Goal: Check status: Check status

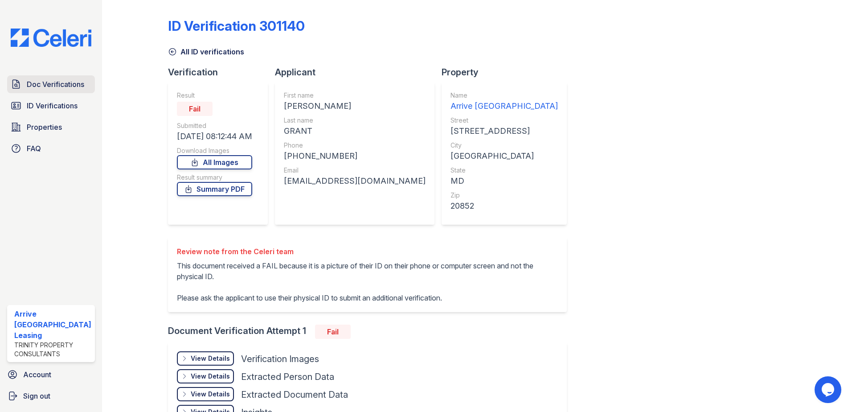
click at [66, 81] on span "Doc Verifications" at bounding box center [55, 84] width 57 height 11
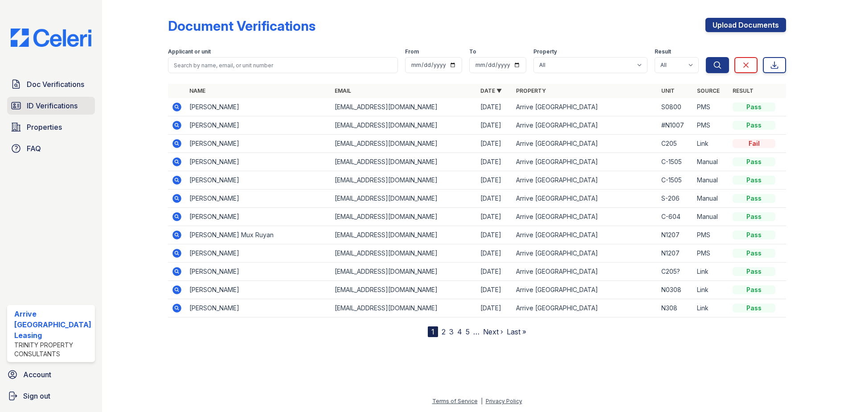
click at [61, 104] on span "ID Verifications" at bounding box center [52, 105] width 51 height 11
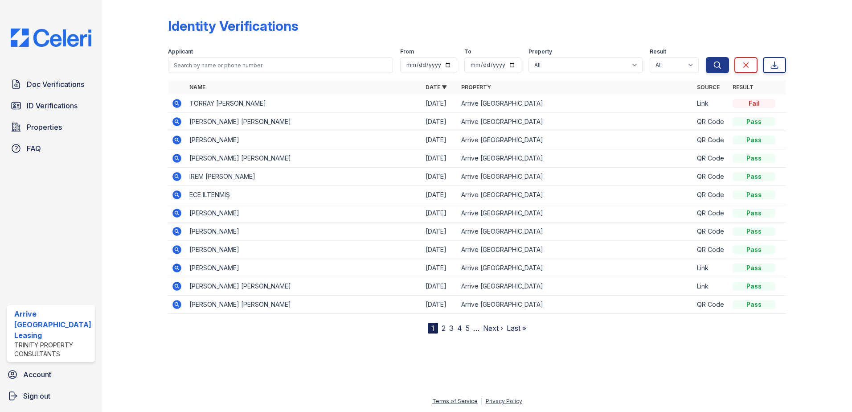
click at [178, 210] on icon at bounding box center [176, 213] width 9 height 9
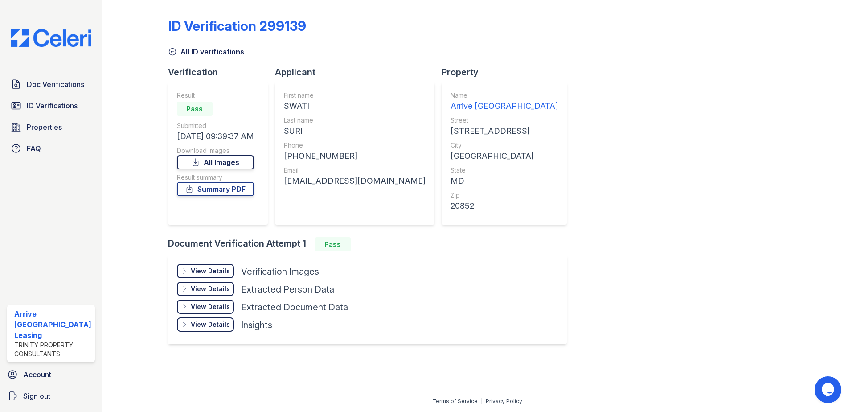
click at [224, 160] on link "All Images" at bounding box center [215, 162] width 77 height 14
click at [233, 186] on link "Summary PDF" at bounding box center [215, 189] width 77 height 14
click at [53, 107] on span "ID Verifications" at bounding box center [52, 105] width 51 height 11
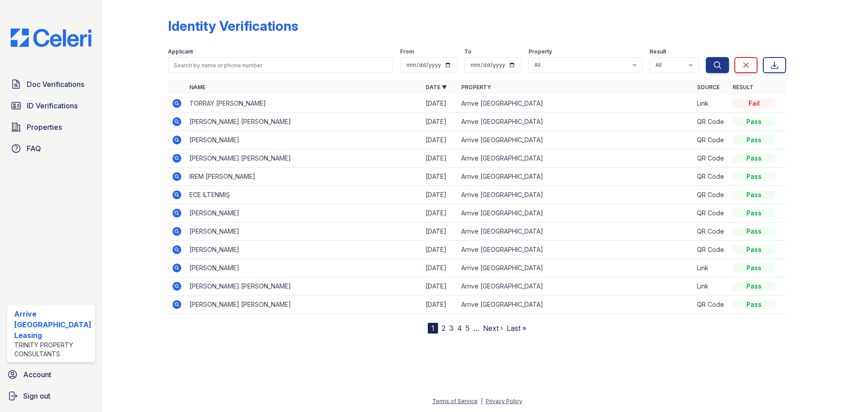
click at [179, 249] on icon at bounding box center [176, 249] width 9 height 9
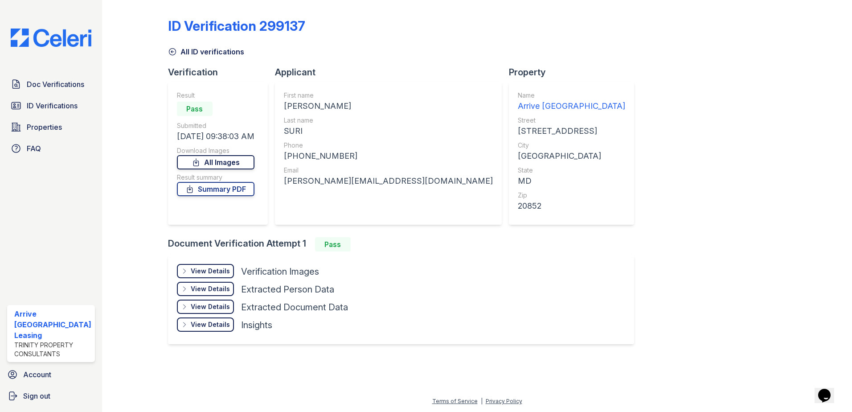
click at [223, 160] on link "All Images" at bounding box center [216, 162] width 78 height 14
click at [42, 106] on span "ID Verifications" at bounding box center [52, 105] width 51 height 11
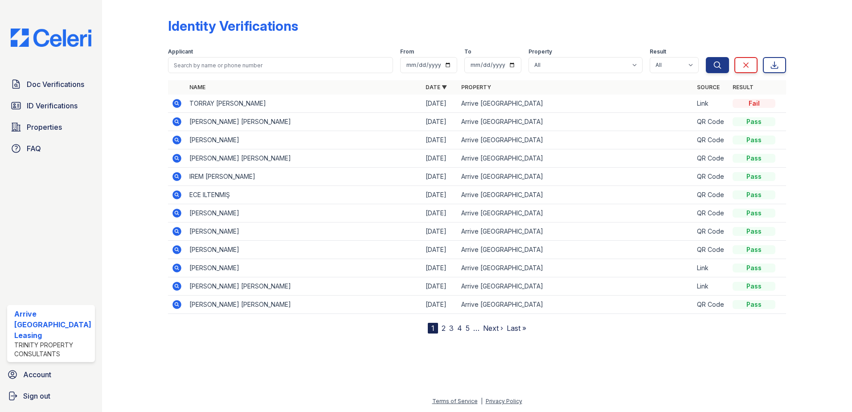
click at [176, 230] on icon at bounding box center [176, 230] width 2 height 2
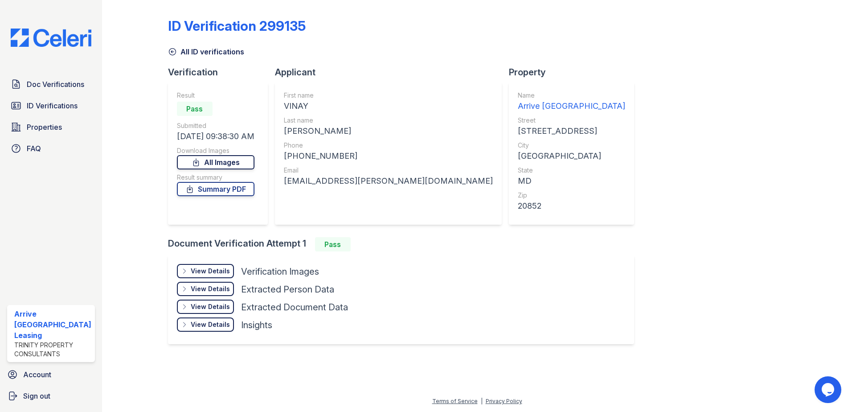
click at [214, 164] on link "All Images" at bounding box center [216, 162] width 78 height 14
click at [230, 188] on link "Summary PDF" at bounding box center [216, 189] width 78 height 14
